Goal: Check status: Check status

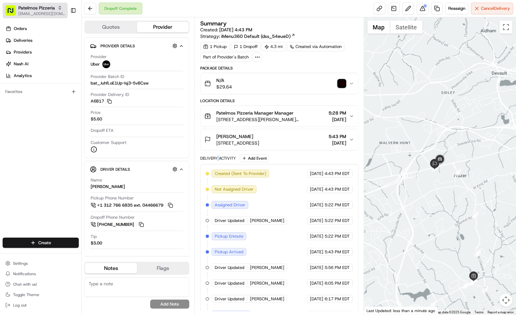
scroll to position [61, 0]
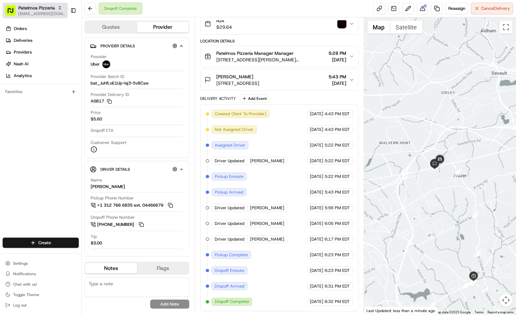
click at [40, 9] on span "Patelmos Pizzeria" at bounding box center [36, 8] width 37 height 7
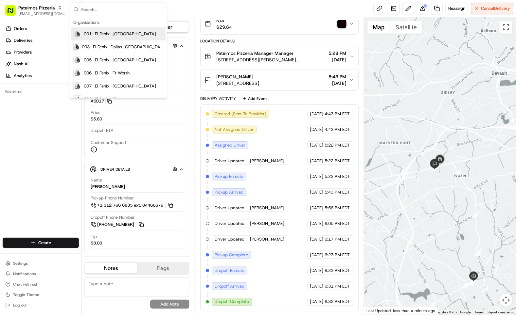
click at [184, 9] on div "Dropoff Complete Reassign Cancel Delivery" at bounding box center [299, 8] width 434 height 17
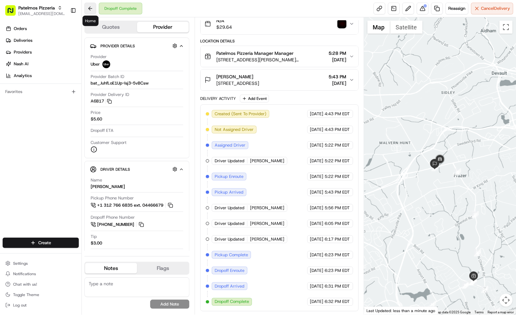
click at [94, 8] on button at bounding box center [90, 9] width 12 height 12
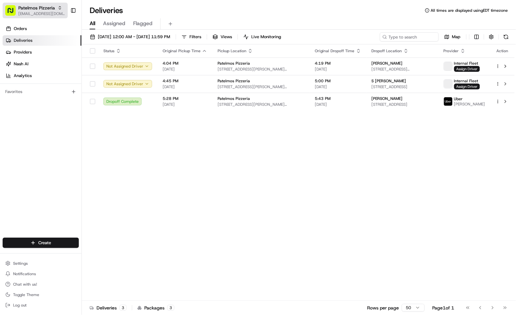
click at [34, 6] on span "Patelmos Pizzeria" at bounding box center [36, 8] width 37 height 7
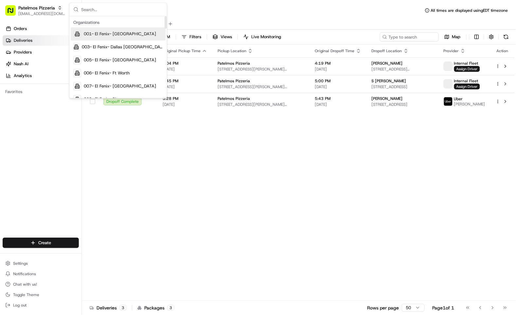
click at [96, 12] on input "text" at bounding box center [122, 9] width 82 height 13
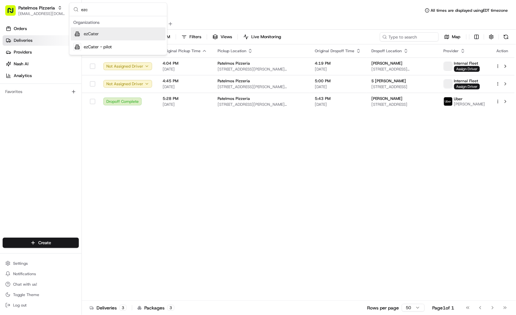
type input "ezc"
click at [96, 35] on span "ezCater" at bounding box center [91, 34] width 15 height 6
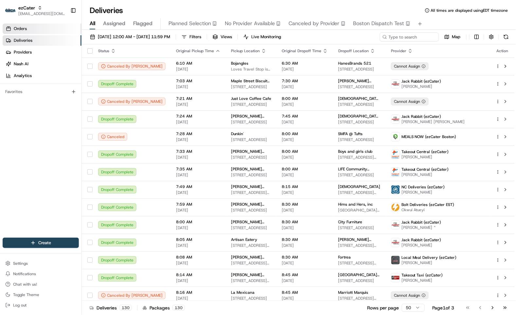
click at [53, 25] on link "Orders" at bounding box center [42, 29] width 79 height 10
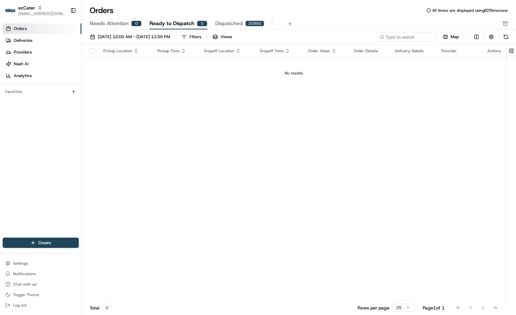
click at [109, 20] on span "Needs Attention" at bounding box center [109, 24] width 39 height 8
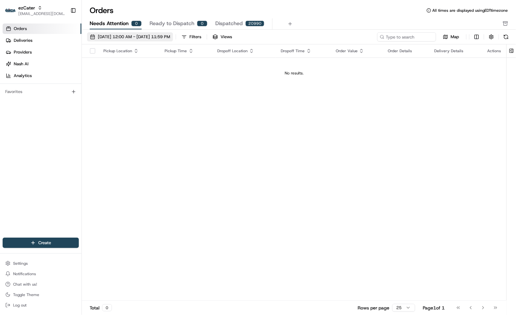
click at [121, 35] on span "[DATE] 12:00 AM - [DATE] 11:59 PM" at bounding box center [134, 37] width 72 height 6
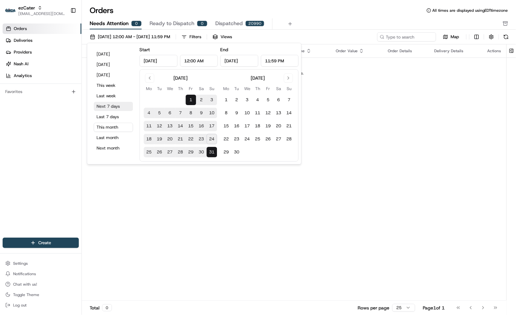
click at [108, 103] on button "Next 7 days" at bounding box center [113, 106] width 39 height 9
type input "[DATE]"
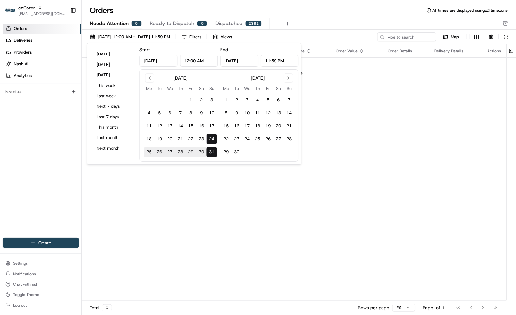
click at [436, 151] on div "Pickup Location Pickup Time Dropoff Location Dropoff Time Order Value Order Det…" at bounding box center [294, 172] width 424 height 257
